Goal: Task Accomplishment & Management: Complete application form

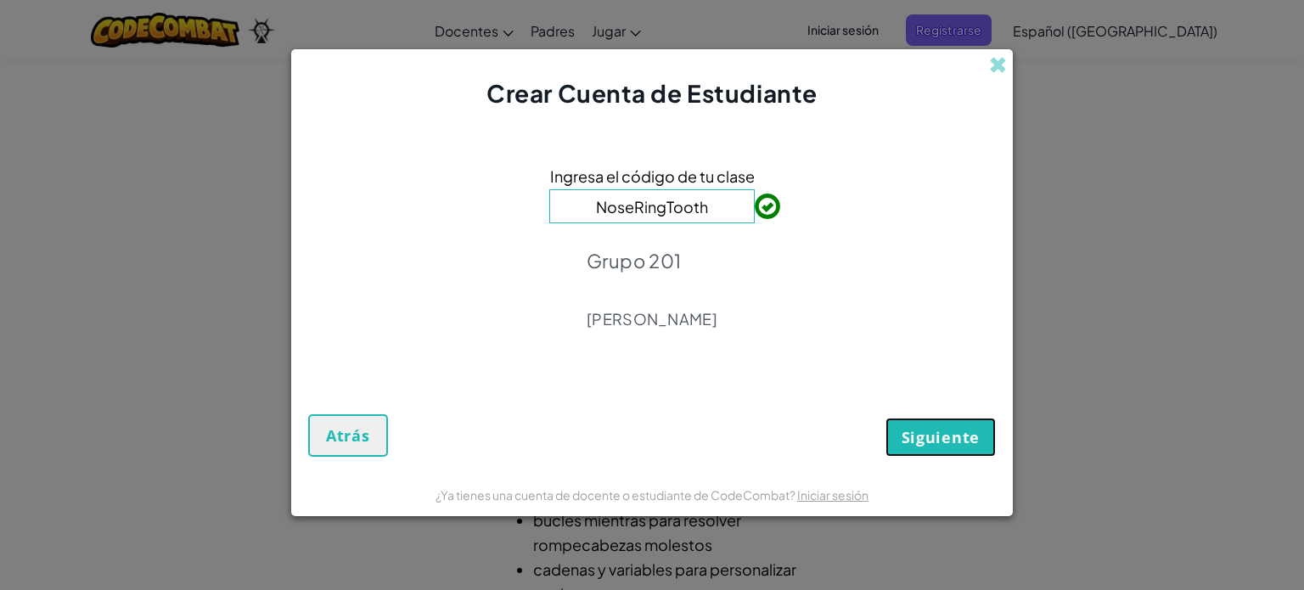
click at [932, 440] on font "Siguiente" at bounding box center [940, 437] width 78 height 20
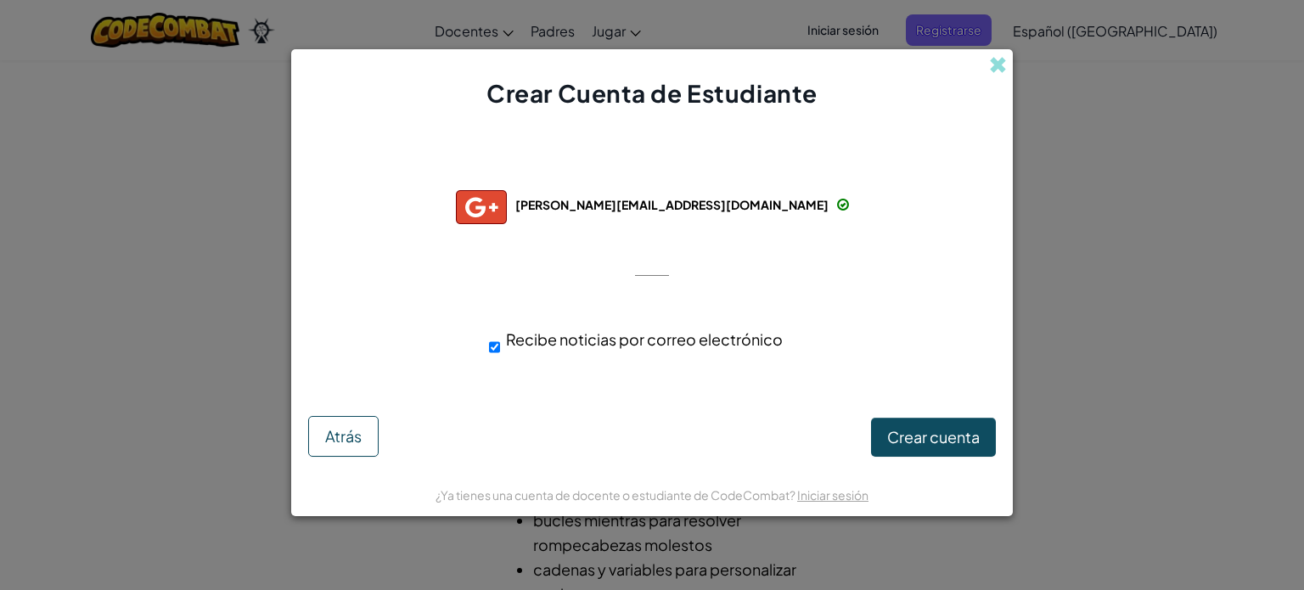
click at [934, 266] on div "Conectado exitosamente con: [PERSON_NAME][EMAIL_ADDRESS][DOMAIN_NAME] [PERSON_N…" at bounding box center [651, 265] width 679 height 277
click at [927, 428] on font "Crear cuenta" at bounding box center [933, 437] width 93 height 20
click at [645, 272] on div at bounding box center [652, 274] width 34 height 35
click at [914, 439] on font "Crear cuenta" at bounding box center [933, 437] width 93 height 20
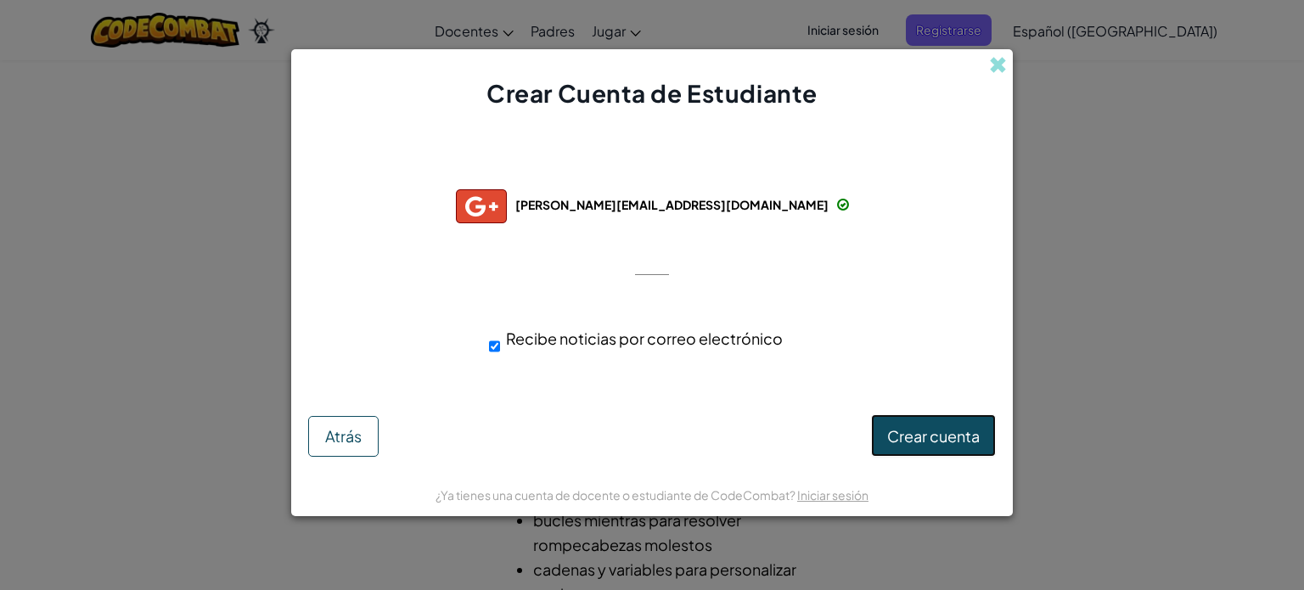
click at [914, 439] on font "Crear cuenta" at bounding box center [933, 437] width 93 height 20
click at [938, 439] on font "Crear cuenta" at bounding box center [933, 437] width 93 height 20
click at [496, 344] on input "Recibe noticias por correo electrónico" at bounding box center [494, 346] width 11 height 34
click at [923, 447] on button "Crear cuenta" at bounding box center [933, 435] width 125 height 42
click at [492, 347] on input "Recibe noticias por correo electrónico" at bounding box center [494, 346] width 11 height 34
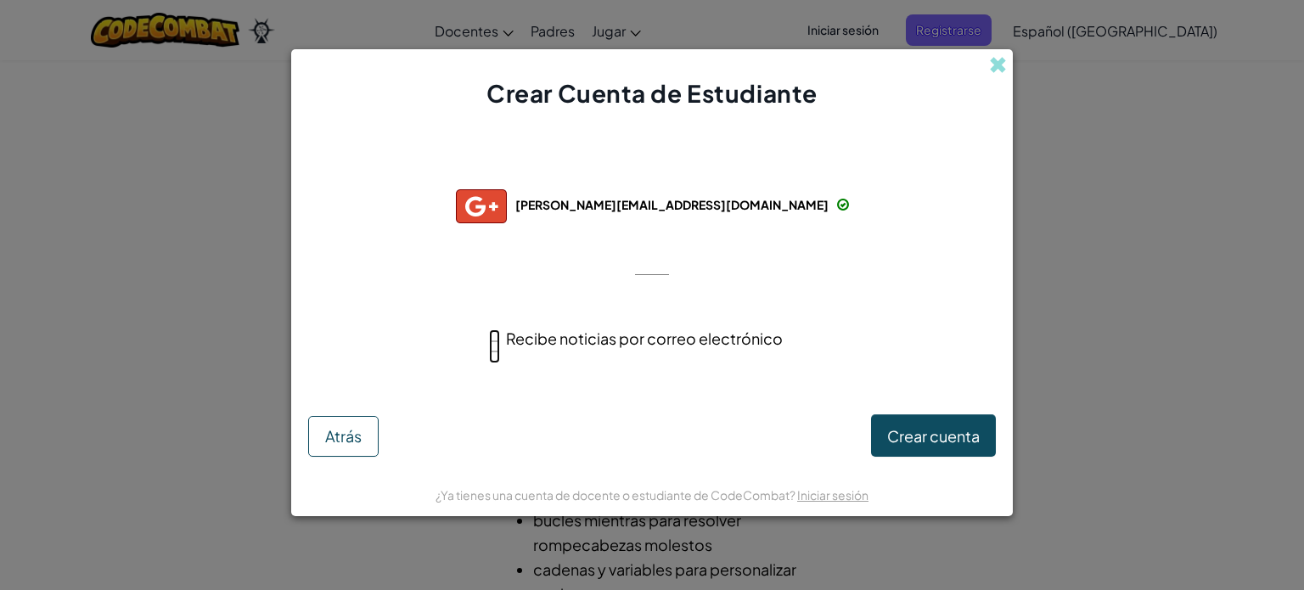
checkbox input "true"
click at [907, 449] on button "Crear cuenta" at bounding box center [933, 435] width 125 height 42
click at [651, 266] on div at bounding box center [652, 274] width 34 height 35
click at [837, 210] on span at bounding box center [843, 205] width 12 height 12
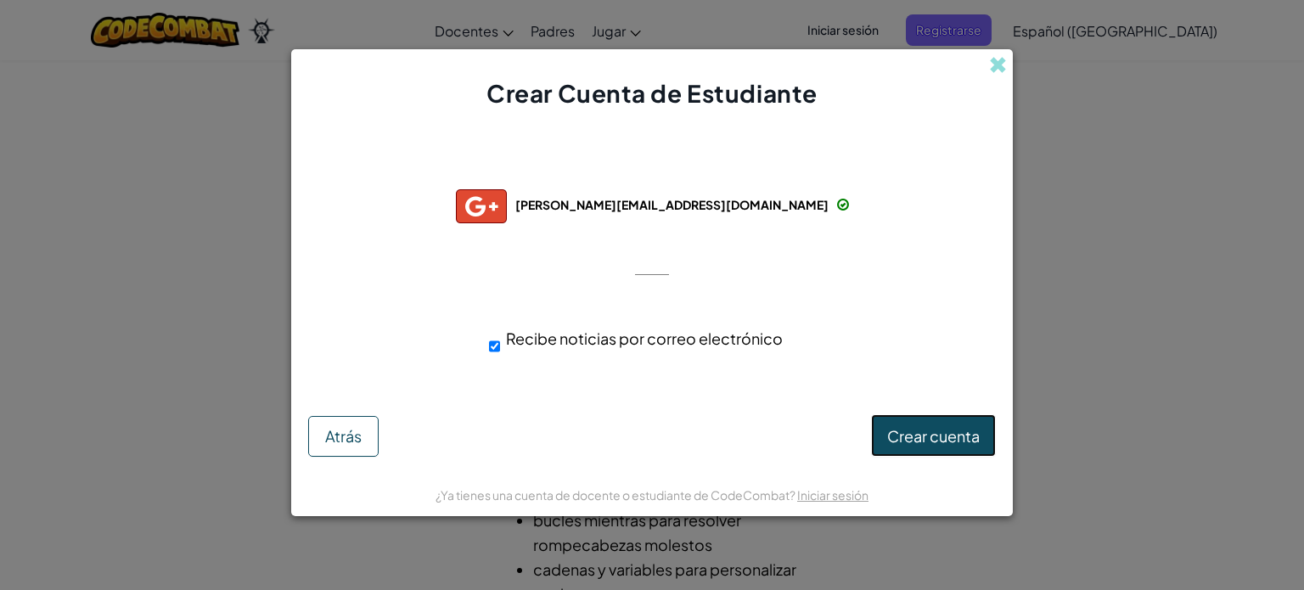
click at [950, 440] on font "Crear cuenta" at bounding box center [933, 437] width 93 height 20
click at [950, 440] on div "Crear Cuenta Atrás" at bounding box center [651, 431] width 687 height 52
click at [950, 440] on button "Crear Cuenta" at bounding box center [931, 437] width 127 height 39
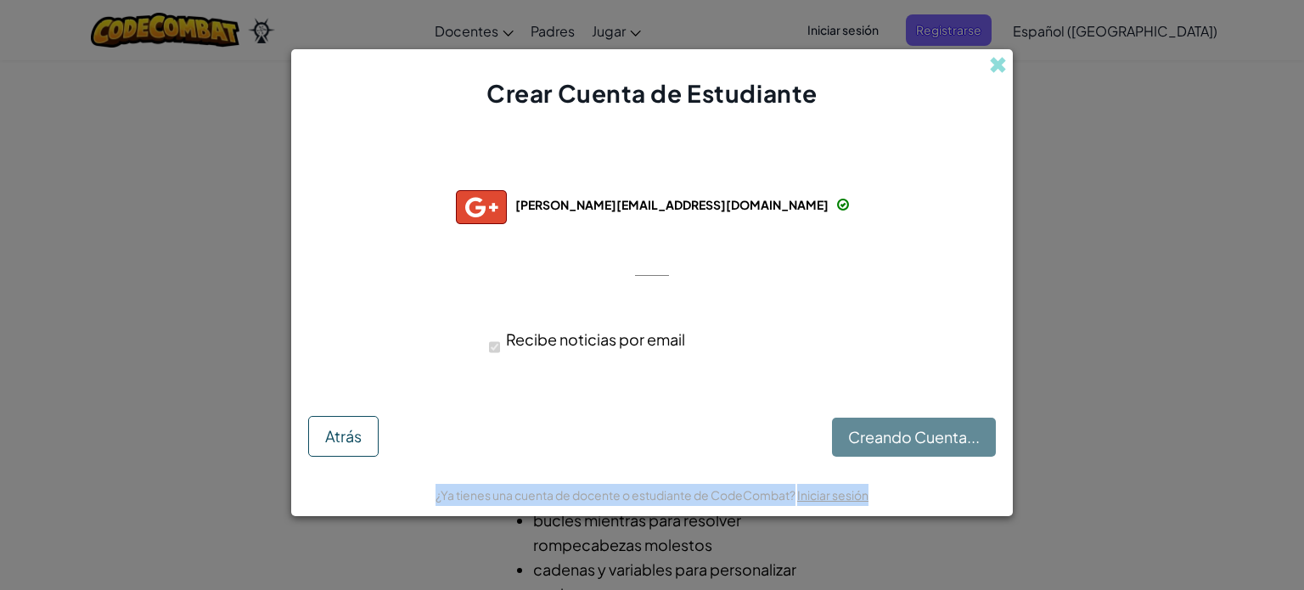
click at [950, 440] on div "Creando Cuenta... Atrás" at bounding box center [651, 431] width 687 height 52
click at [950, 440] on button "Crear Cuenta" at bounding box center [931, 437] width 127 height 39
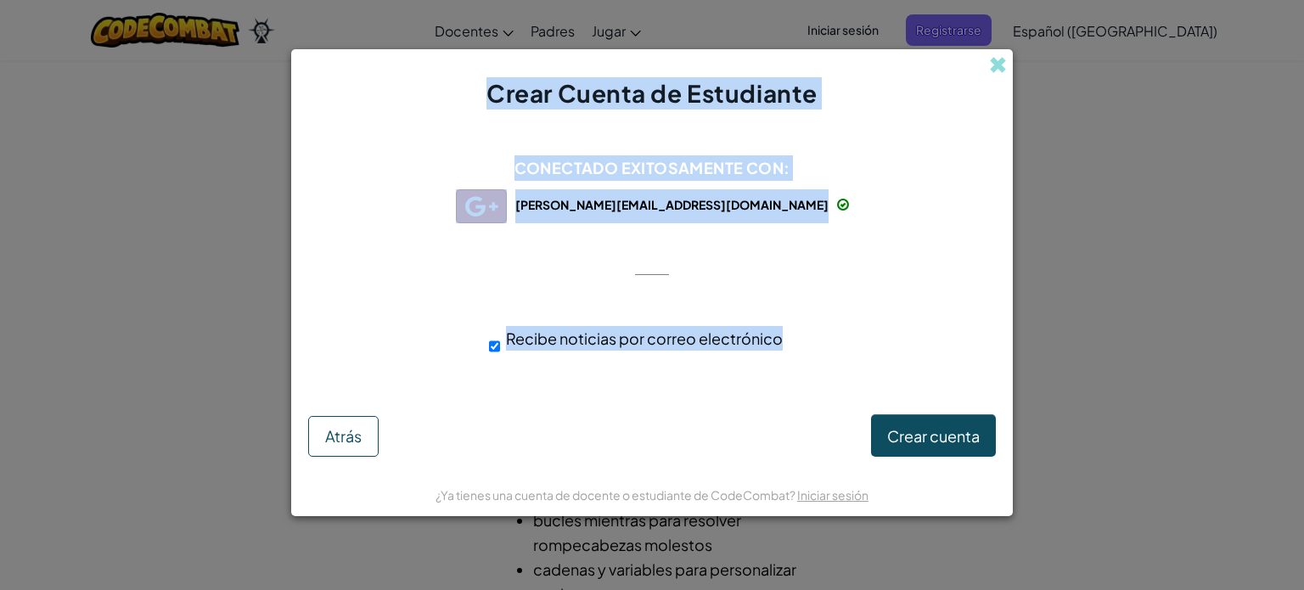
drag, startPoint x: 1006, startPoint y: 67, endPoint x: 895, endPoint y: 237, distance: 202.4
click at [895, 237] on div "Crear Cuenta de Estudiante Conectado exitosamente con: [PERSON_NAME][EMAIL_ADDR…" at bounding box center [651, 282] width 721 height 467
click at [999, 64] on span at bounding box center [998, 65] width 18 height 18
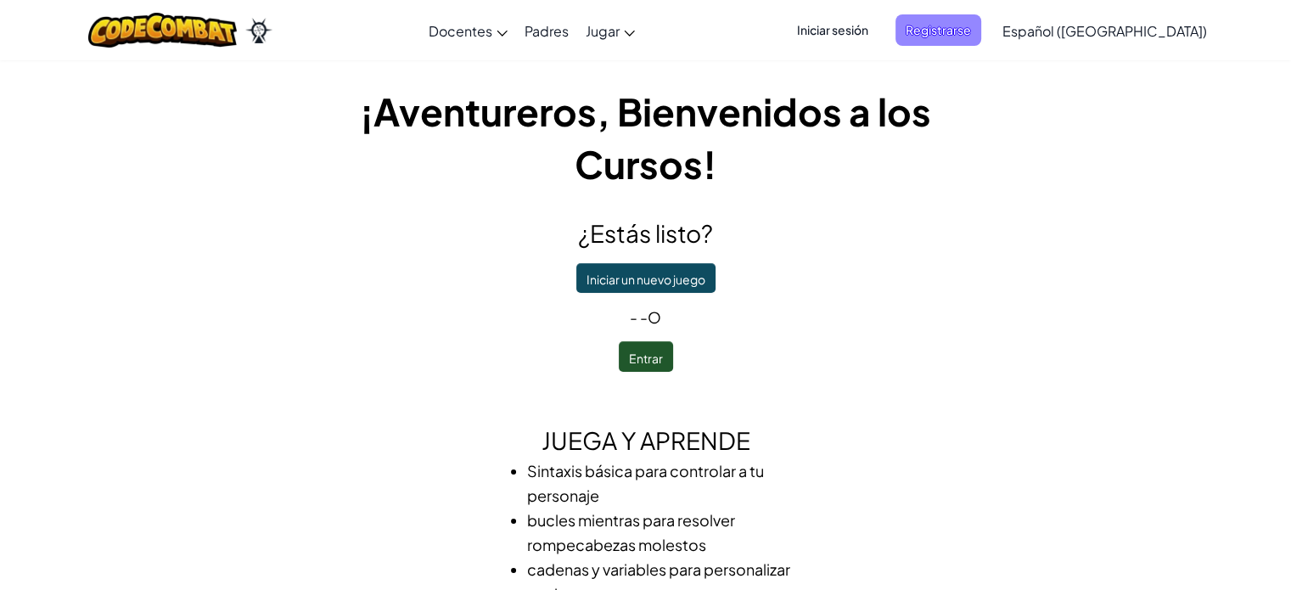
click at [968, 33] on font "Registrarse" at bounding box center [938, 29] width 65 height 15
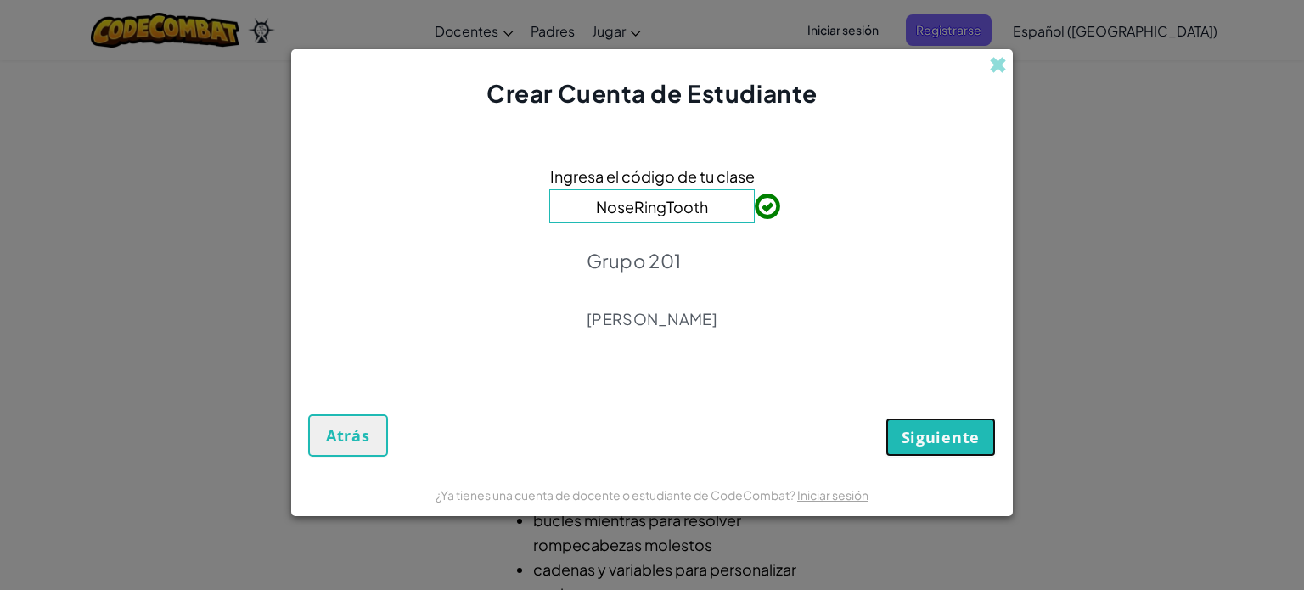
click at [933, 435] on font "Siguiente" at bounding box center [940, 437] width 78 height 20
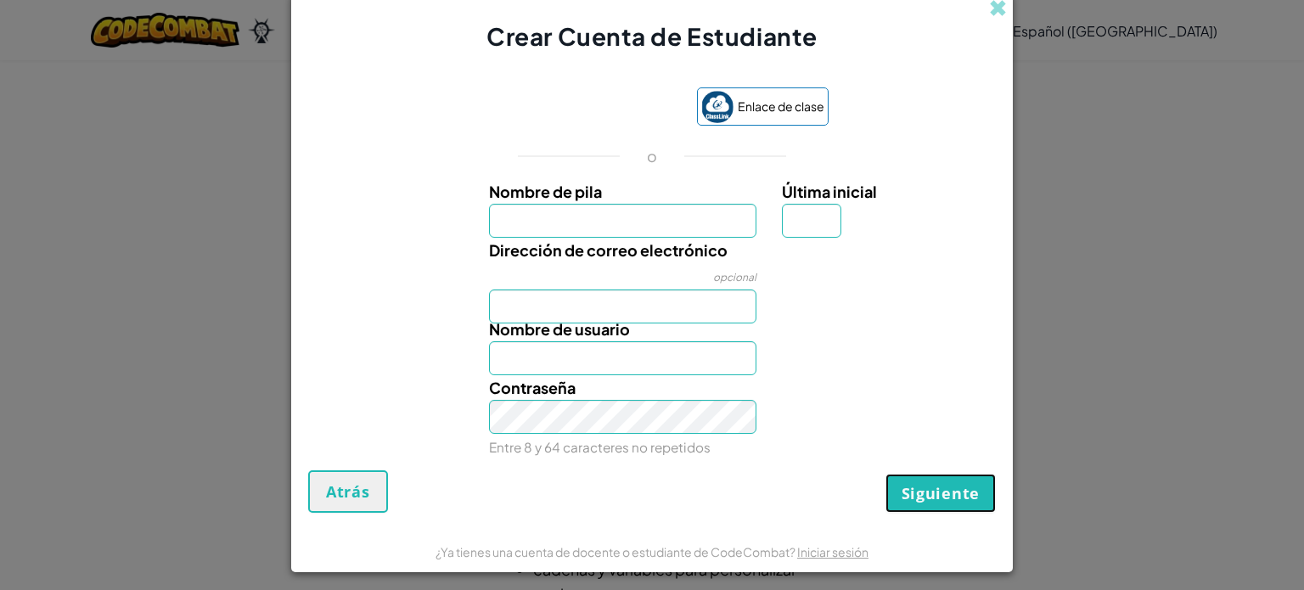
drag, startPoint x: 917, startPoint y: 503, endPoint x: 889, endPoint y: 336, distance: 169.5
click at [889, 336] on form "Enlace de clase o Nombre de pila Última inicial Dirección de correo electrónico…" at bounding box center [651, 291] width 721 height 476
click at [626, 207] on input "Nombre de pila" at bounding box center [623, 221] width 268 height 34
type input "[PERSON_NAME]"
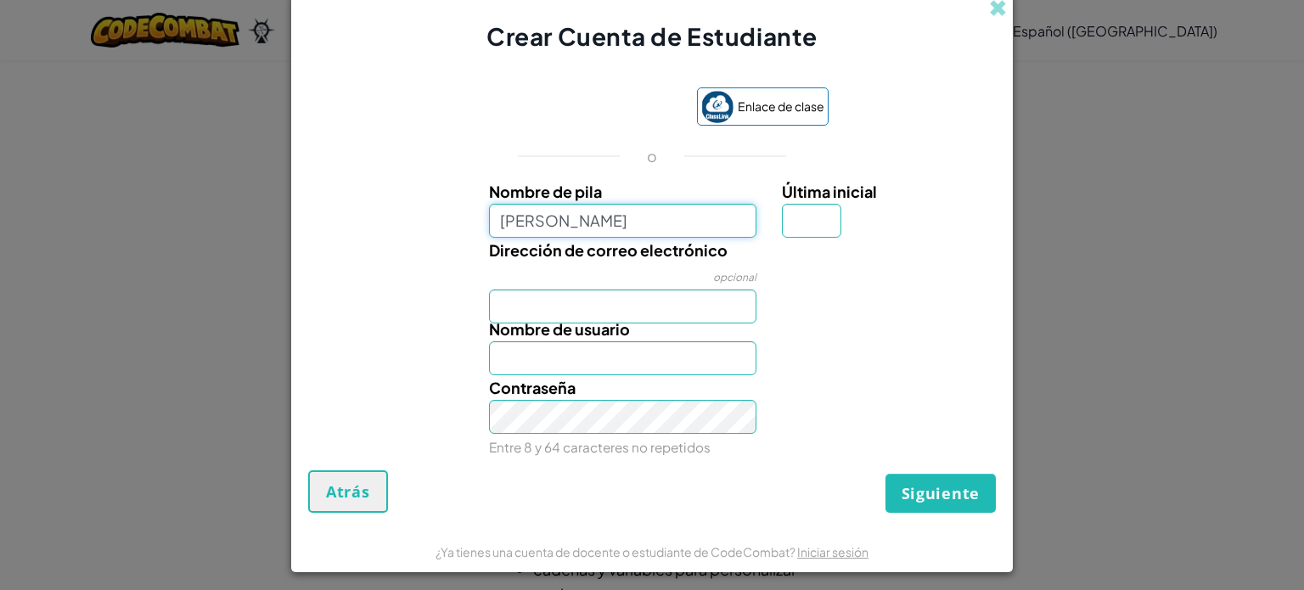
type input "[PERSON_NAME]"
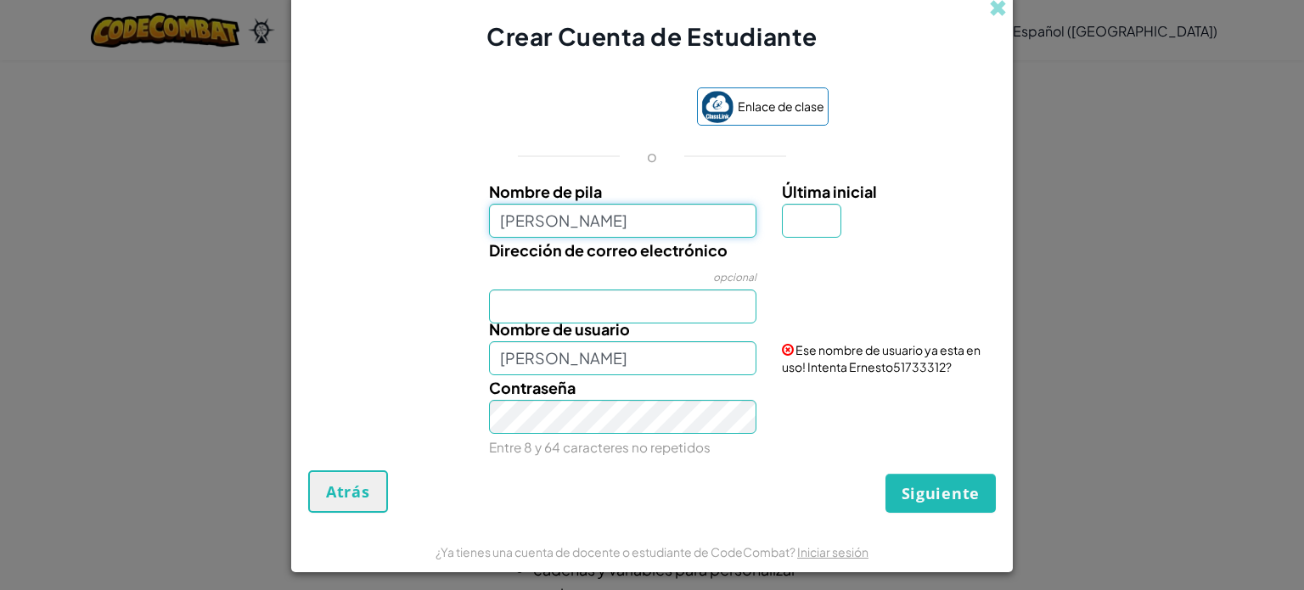
click at [659, 216] on input "[PERSON_NAME]" at bounding box center [623, 221] width 268 height 34
click at [654, 225] on input "[PERSON_NAME]" at bounding box center [623, 221] width 268 height 34
type input "Ernesto310510"
click at [799, 223] on input "Última inicial" at bounding box center [811, 221] width 59 height 34
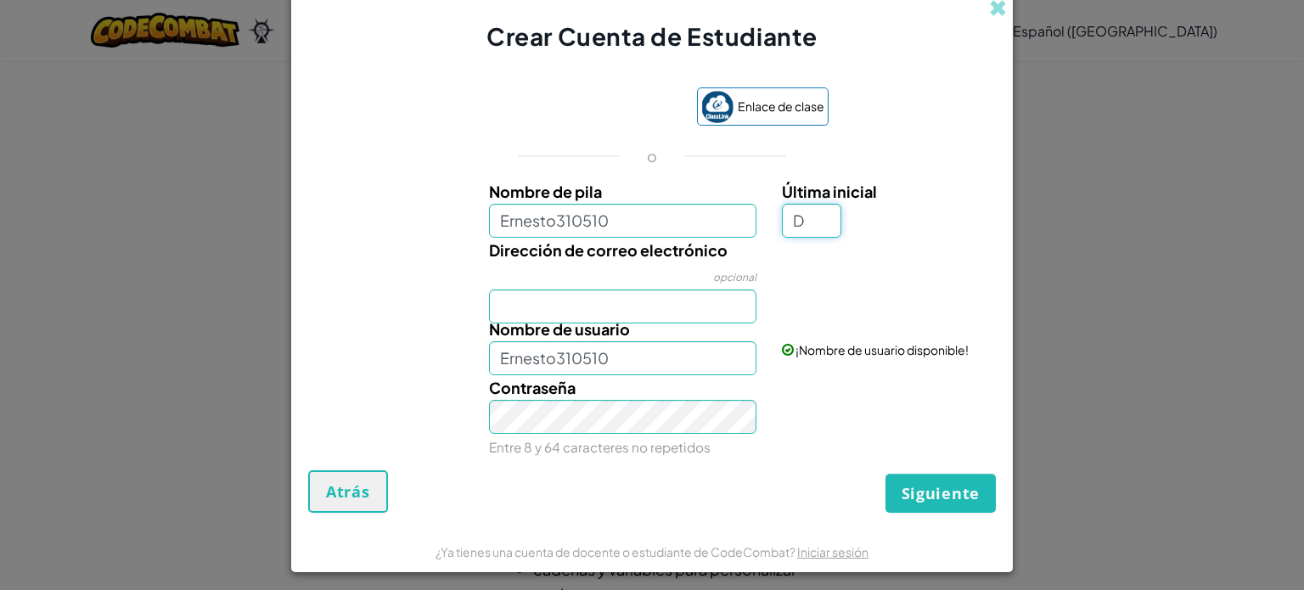
type input "D"
type input "Ernesto310510D"
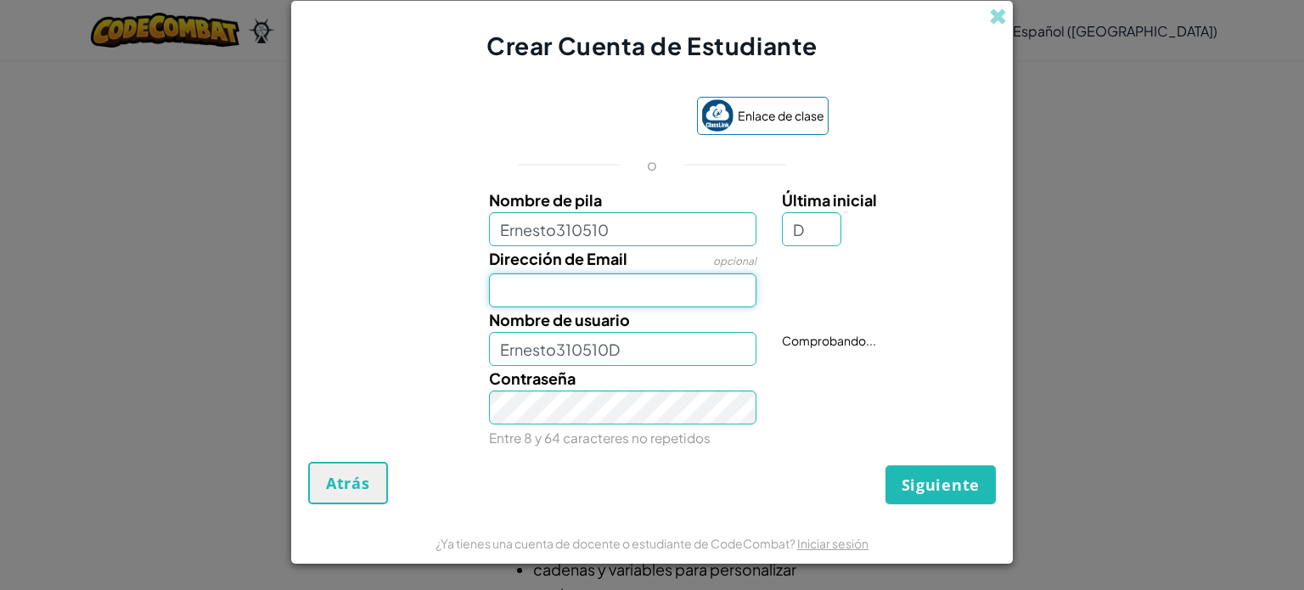
click at [690, 304] on input "Dirección de Email" at bounding box center [623, 290] width 268 height 34
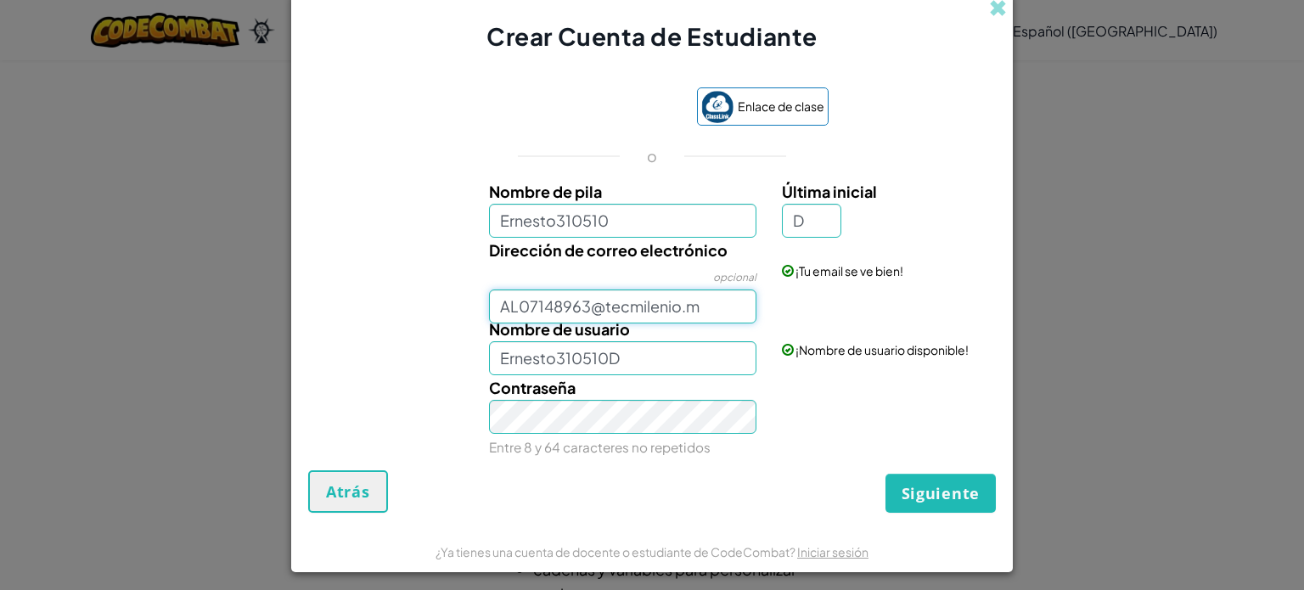
type input "[EMAIL_ADDRESS][DOMAIN_NAME]"
click at [575, 370] on input "Ernesto310510D" at bounding box center [623, 358] width 268 height 34
click at [915, 486] on font "Siguiente" at bounding box center [940, 493] width 78 height 20
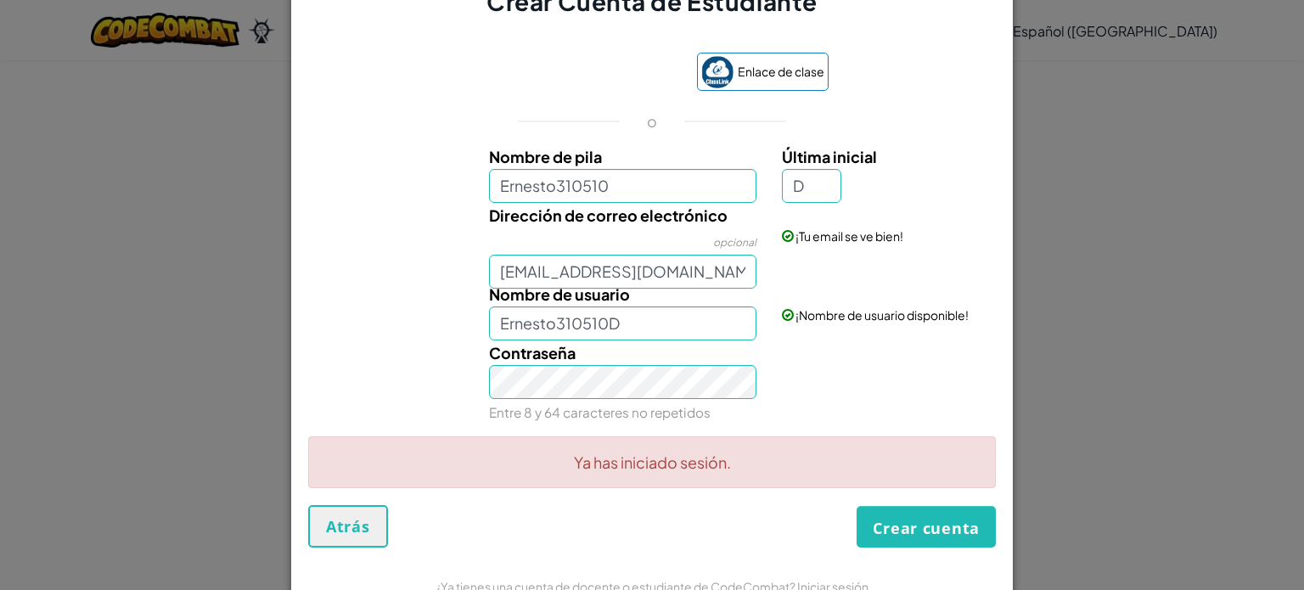
click at [976, 505] on div "Ya has iniciado sesión." at bounding box center [651, 470] width 687 height 70
